Goal: Task Accomplishment & Management: Manage account settings

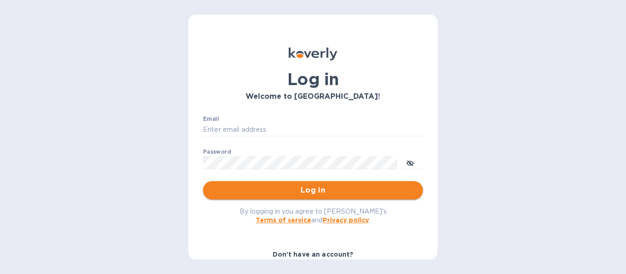
type input "[PERSON_NAME][EMAIL_ADDRESS][DOMAIN_NAME]"
click at [325, 193] on span "Log in" at bounding box center [312, 190] width 205 height 11
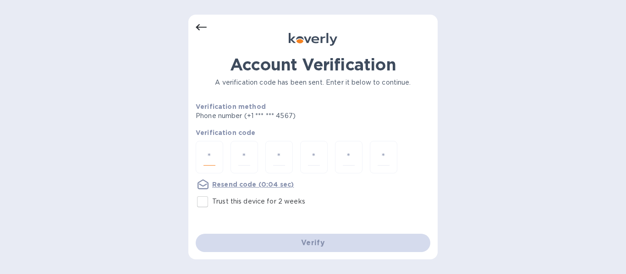
click at [212, 153] on input "number" at bounding box center [209, 157] width 12 height 17
type input "5"
type input "9"
type input "8"
type input "4"
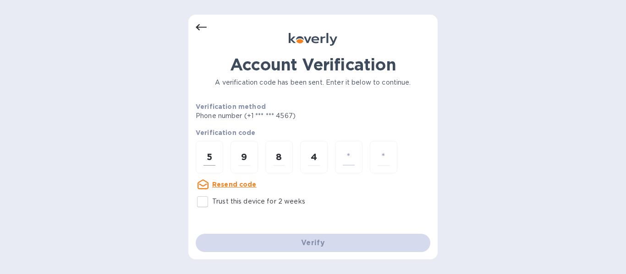
type input "1"
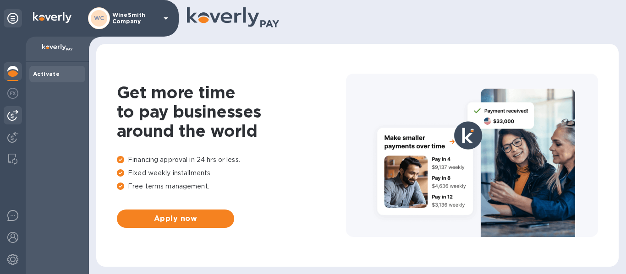
click at [16, 117] on img at bounding box center [12, 115] width 11 height 11
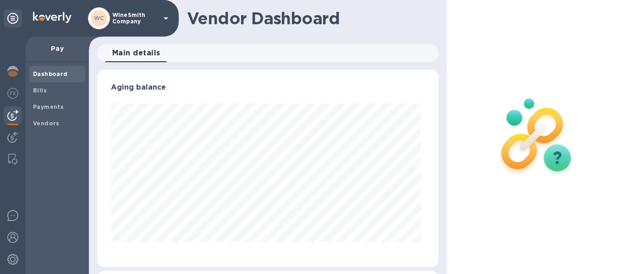
scroll to position [198, 338]
click at [38, 93] on b "Bills" at bounding box center [40, 90] width 14 height 7
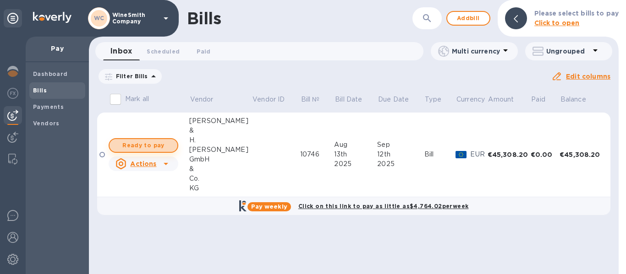
click at [161, 147] on span "Ready to pay" at bounding box center [143, 145] width 53 height 11
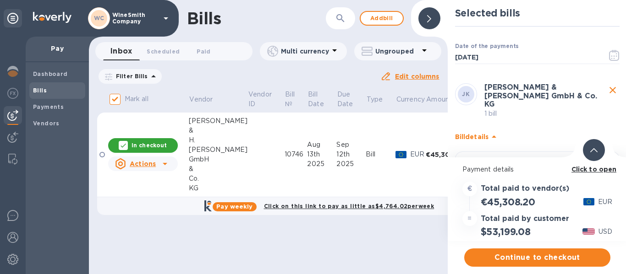
click at [582, 172] on b "Click to open" at bounding box center [593, 169] width 45 height 7
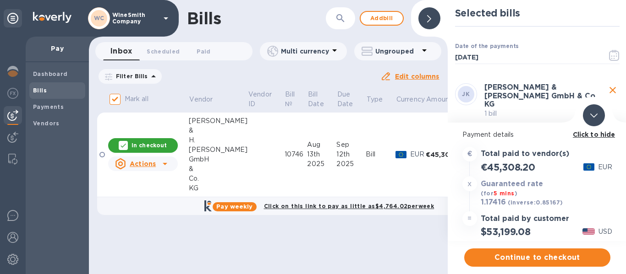
click at [608, 93] on icon "close" at bounding box center [612, 90] width 11 height 11
checkbox input "false"
